Goal: Information Seeking & Learning: Learn about a topic

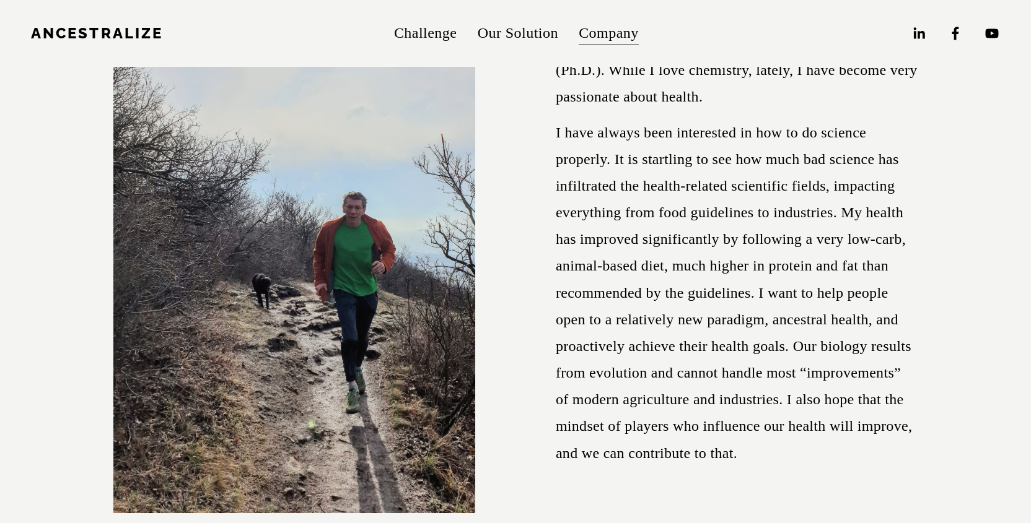
scroll to position [247, 0]
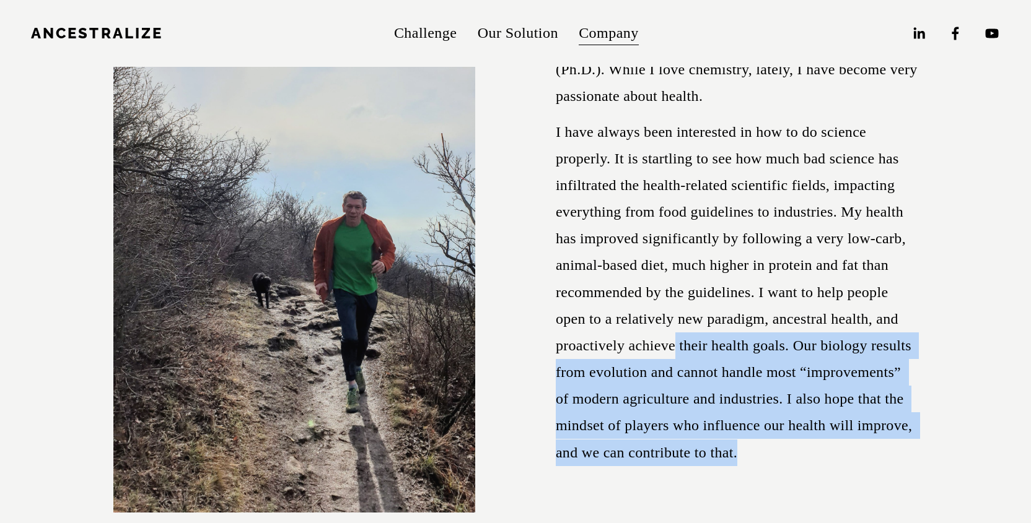
drag, startPoint x: 745, startPoint y: 458, endPoint x: 673, endPoint y: 336, distance: 142.1
click at [673, 336] on p "I have always been interested in how to do science properly. It is startling to…" at bounding box center [737, 292] width 362 height 347
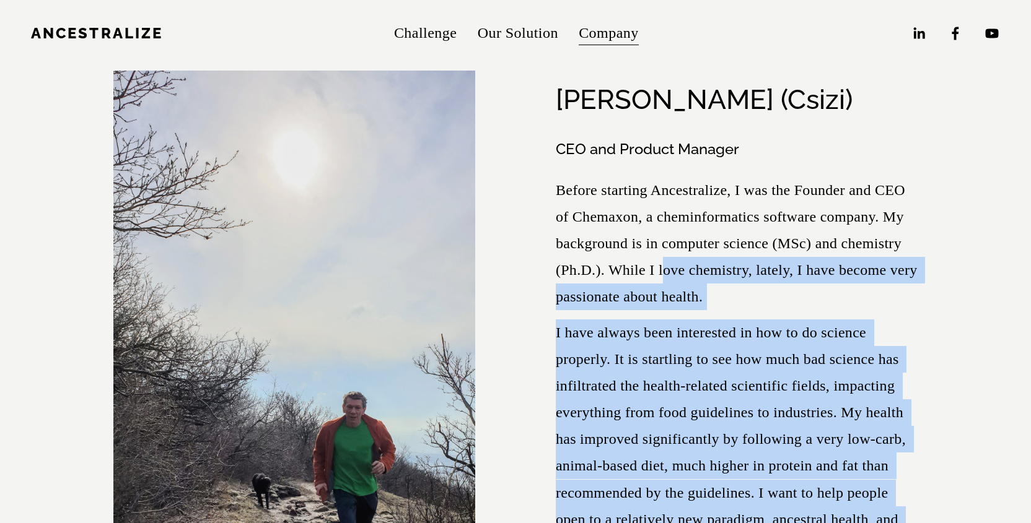
scroll to position [0, 0]
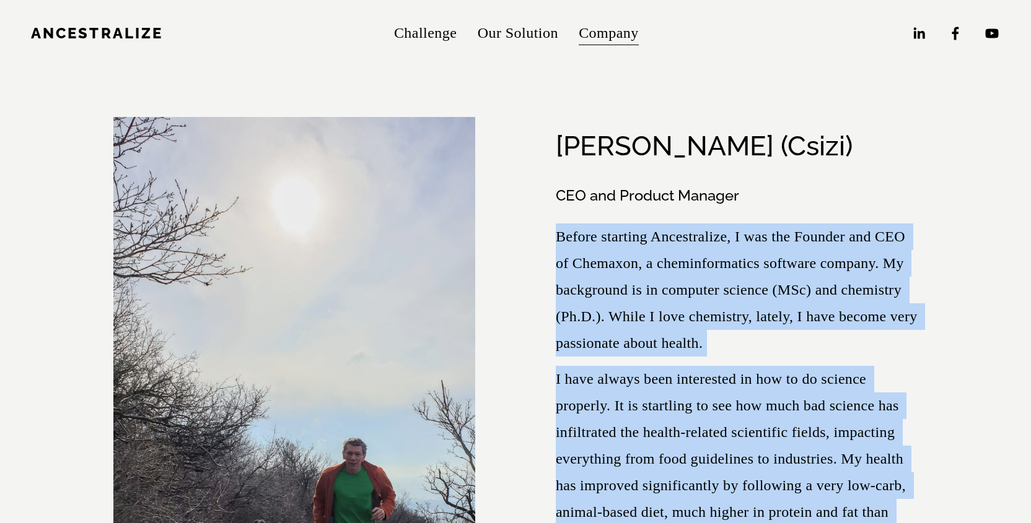
drag, startPoint x: 748, startPoint y: 456, endPoint x: 556, endPoint y: 238, distance: 290.5
click at [556, 238] on div "CEO and Product Manager Before starting Ancestralize, I was the Founder and CEO…" at bounding box center [737, 467] width 362 height 563
copy div "Before starting Ancestralize, I was the Founder and CEO of Chemaxon, a cheminfo…"
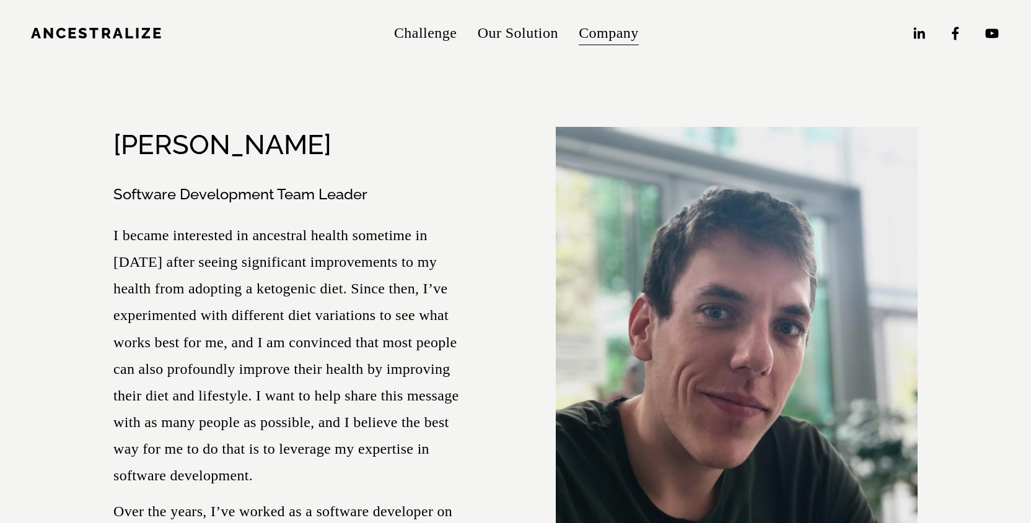
scroll to position [787, 0]
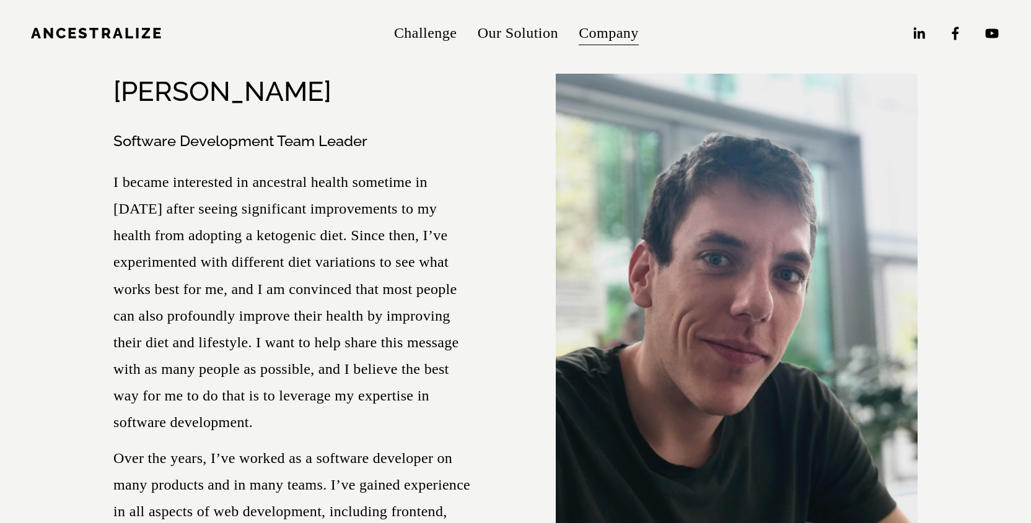
drag, startPoint x: 113, startPoint y: 185, endPoint x: 267, endPoint y: 327, distance: 210.0
click at [267, 327] on p "I became interested in ancestral health sometime in [DATE] after seeing signifi…" at bounding box center [294, 303] width 362 height 268
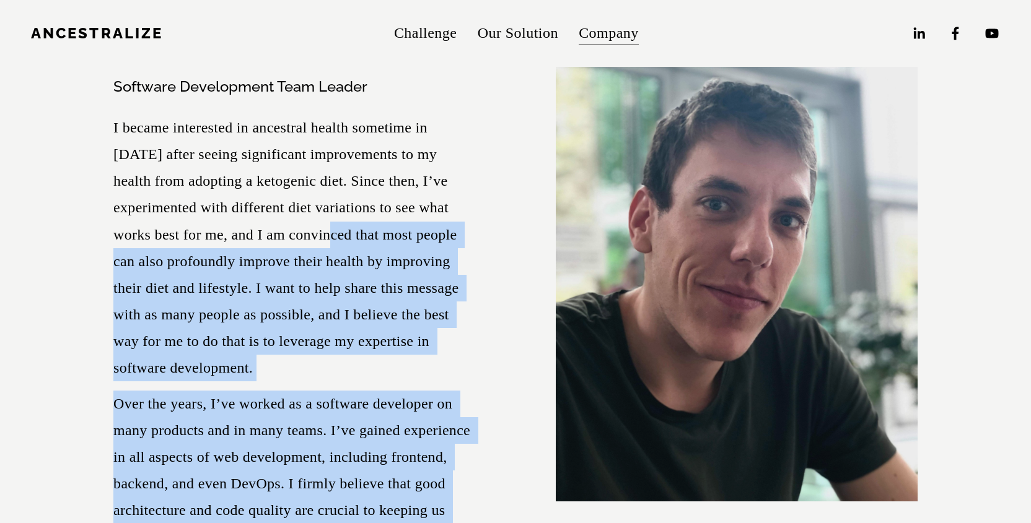
scroll to position [839, 0]
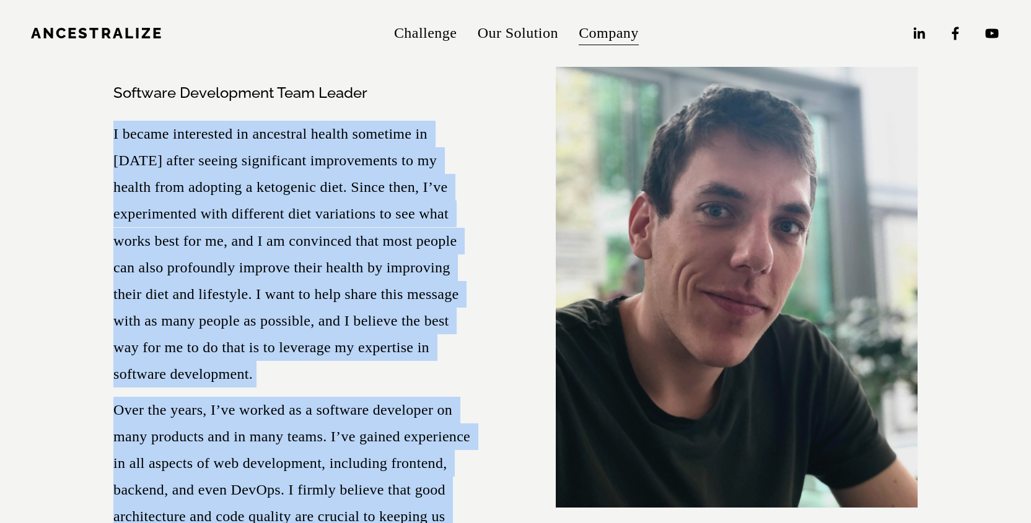
drag, startPoint x: 377, startPoint y: 330, endPoint x: 115, endPoint y: 138, distance: 325.3
click at [115, 138] on div "Software Development Team Leader I became interested in ancestral health someti…" at bounding box center [294, 333] width 362 height 501
copy div "I became interested in ancestral health sometime in [DATE] after seeing signifi…"
click at [409, 294] on p "I became interested in ancestral health sometime in [DATE] after seeing signifi…" at bounding box center [294, 255] width 362 height 268
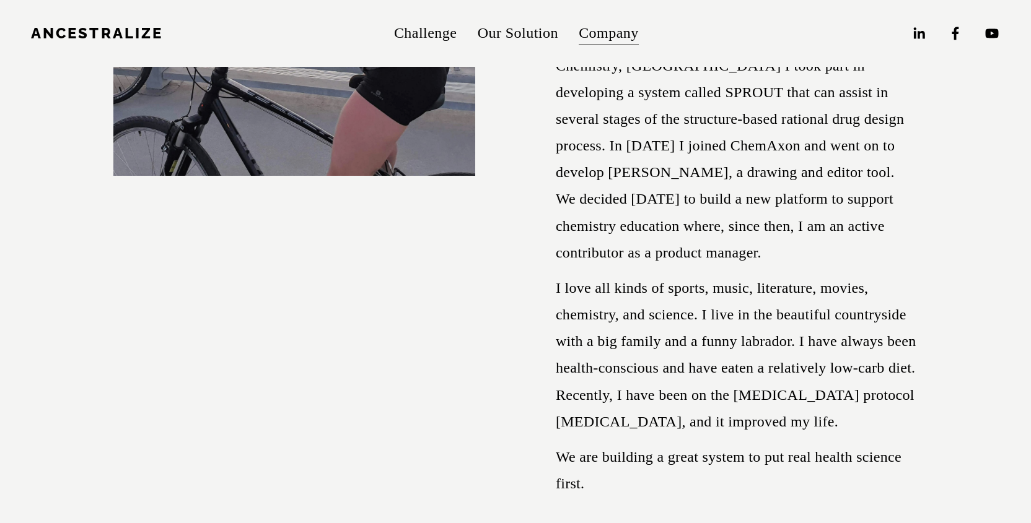
scroll to position [1766, 0]
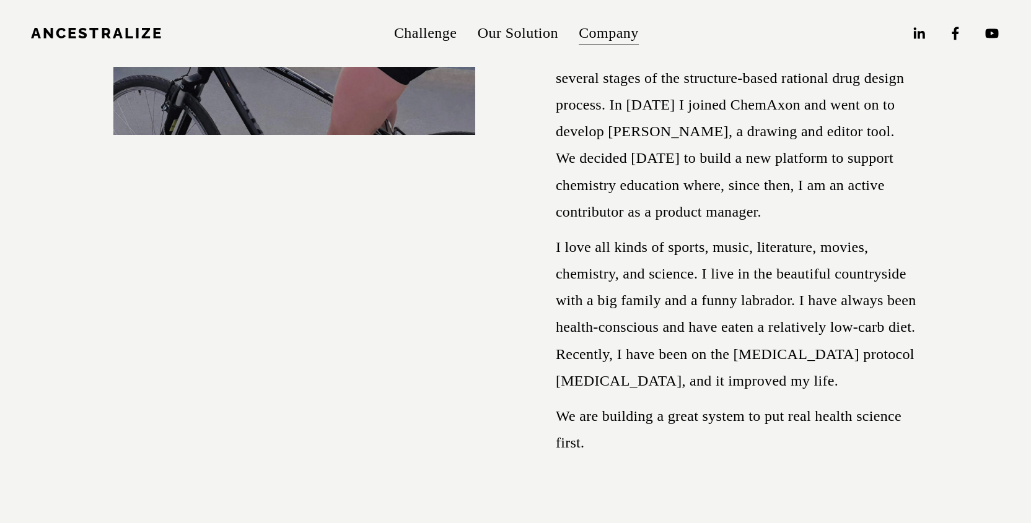
click at [742, 356] on p "I love all kinds of sports, music, literature, movies, chemistry, and science. …" at bounding box center [737, 314] width 362 height 160
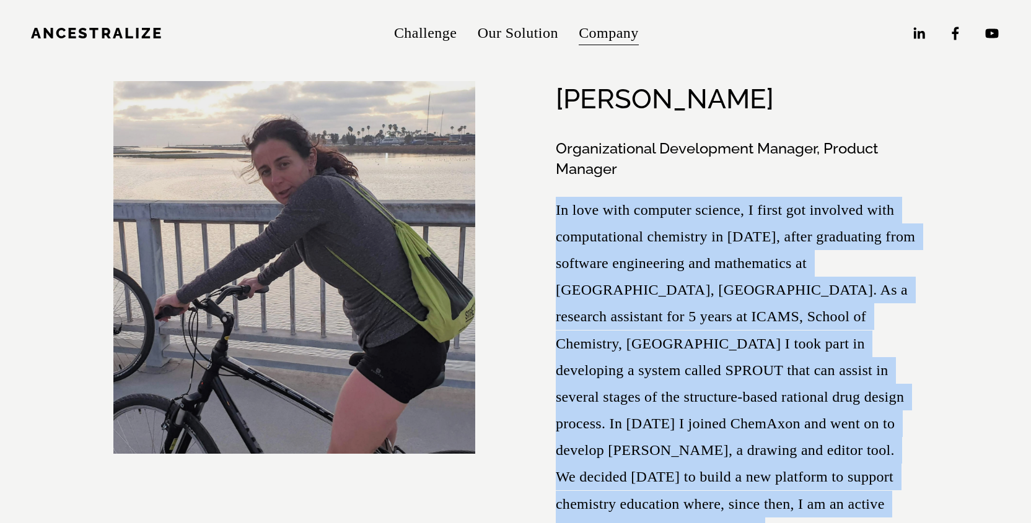
scroll to position [1422, 0]
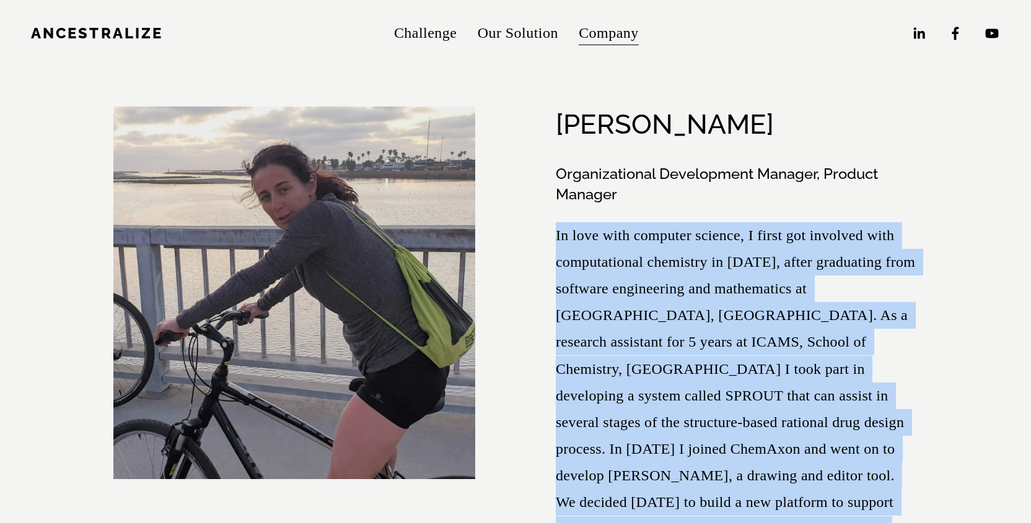
drag, startPoint x: 742, startPoint y: 356, endPoint x: 561, endPoint y: 217, distance: 227.6
click at [561, 217] on div "Organizational Development Manager, Product Manager In love with computer scien…" at bounding box center [737, 482] width 362 height 637
copy div "In love with computer science, I first got involved with computational chemistr…"
click at [597, 306] on p "In love with computer science, I first got involved with computational chemistr…" at bounding box center [737, 395] width 362 height 347
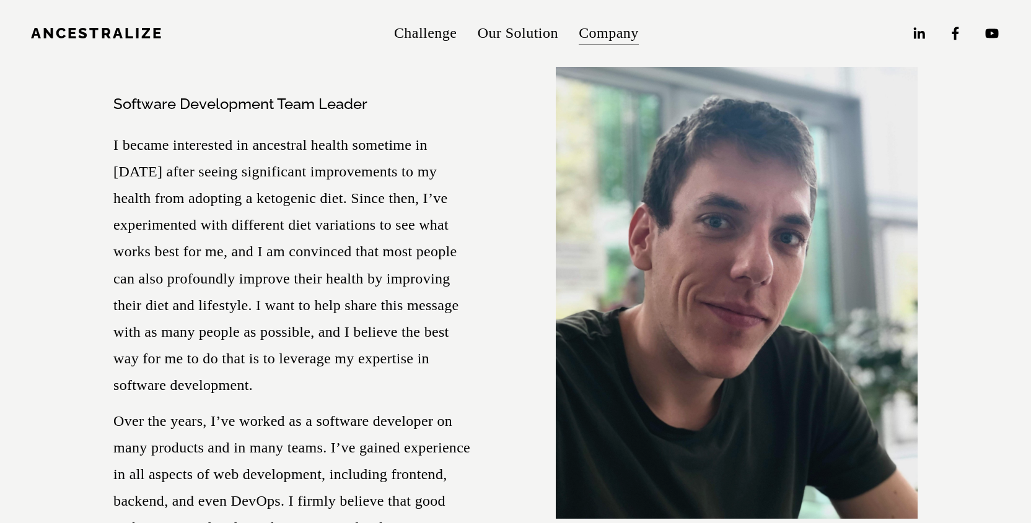
scroll to position [829, 0]
